Goal: Task Accomplishment & Management: Use online tool/utility

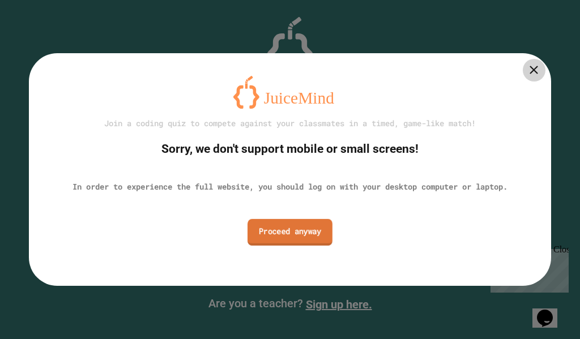
click at [279, 234] on link "Proceed anyway" at bounding box center [289, 232] width 85 height 27
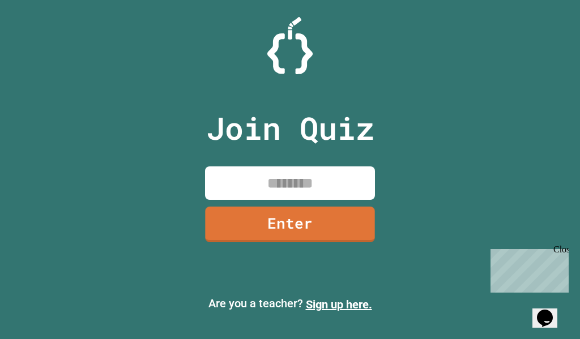
click at [297, 173] on input at bounding box center [290, 182] width 170 height 33
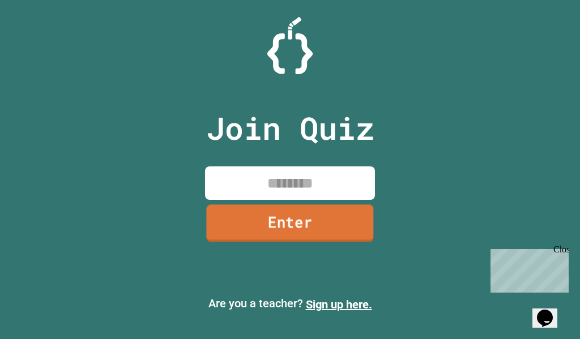
click at [297, 228] on link "Enter" at bounding box center [289, 222] width 167 height 37
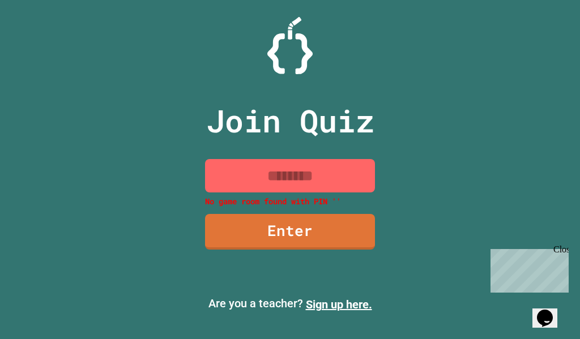
click at [555, 248] on div "Close" at bounding box center [560, 252] width 14 height 14
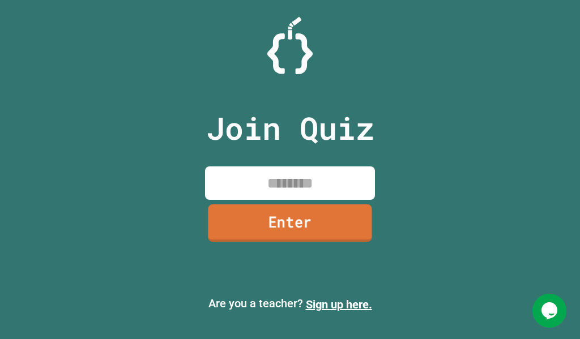
click at [268, 213] on link "Enter" at bounding box center [290, 222] width 164 height 37
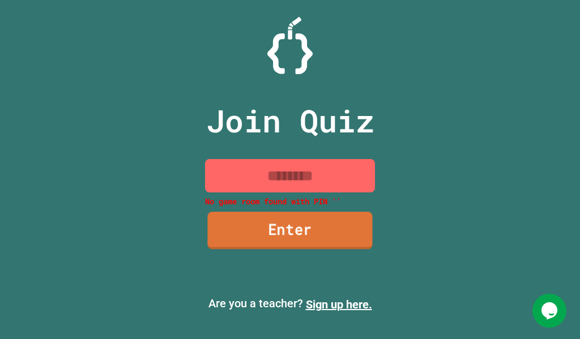
click at [272, 230] on link "Enter" at bounding box center [289, 230] width 165 height 37
click at [272, 230] on link "Enter" at bounding box center [290, 230] width 168 height 37
click at [272, 231] on link "Enter" at bounding box center [289, 230] width 171 height 37
